Goal: Find specific page/section: Find specific page/section

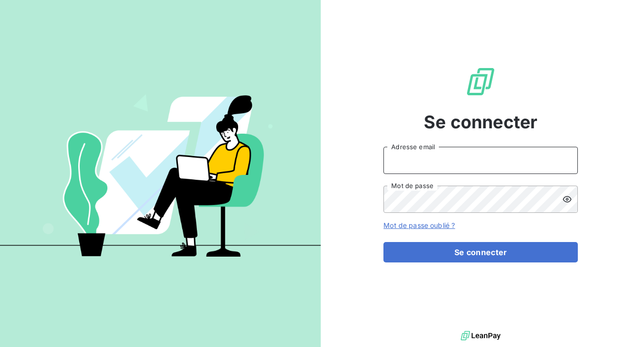
type input "[EMAIL_ADDRESS][DOMAIN_NAME]"
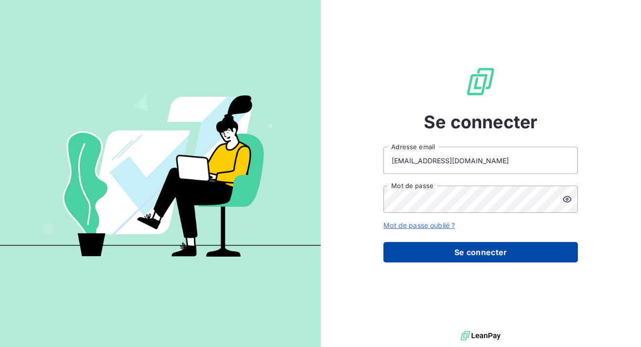
click at [501, 242] on form "[EMAIL_ADDRESS][DOMAIN_NAME] Adresse email Mot de passe Mot de passe oublié ? S…" at bounding box center [480, 205] width 194 height 116
click at [501, 248] on button "Se connecter" at bounding box center [480, 252] width 194 height 20
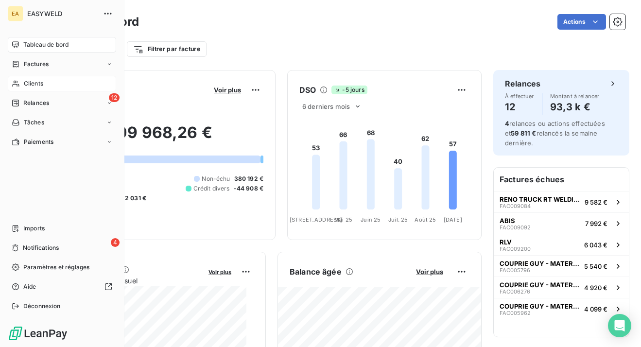
click at [29, 85] on span "Clients" at bounding box center [33, 83] width 19 height 9
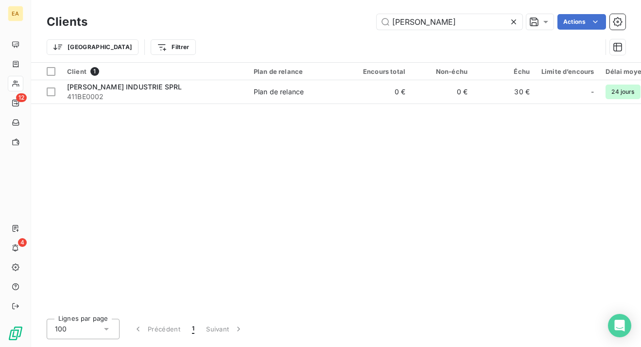
type input "[PERSON_NAME]"
drag, startPoint x: 358, startPoint y: 312, endPoint x: 489, endPoint y: 292, distance: 132.8
click at [494, 303] on div "Clients [PERSON_NAME] Actions Trier Filtrer Client 1 Plan de relance Encours to…" at bounding box center [336, 173] width 610 height 347
click at [361, 125] on div "Client 1 Plan de relance Encours total Non-échu Échu Limite d’encours Délai moy…" at bounding box center [336, 187] width 610 height 248
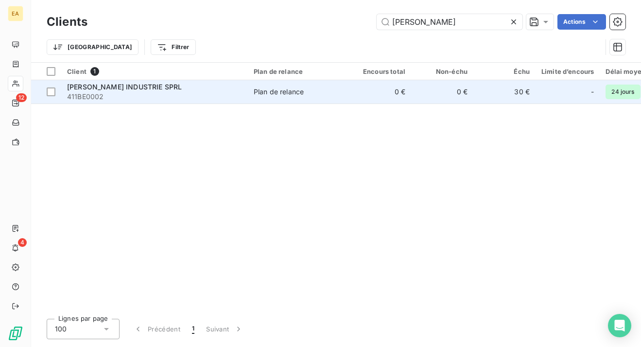
click at [163, 99] on span "411BE0002" at bounding box center [154, 97] width 175 height 10
